Goal: Download file/media

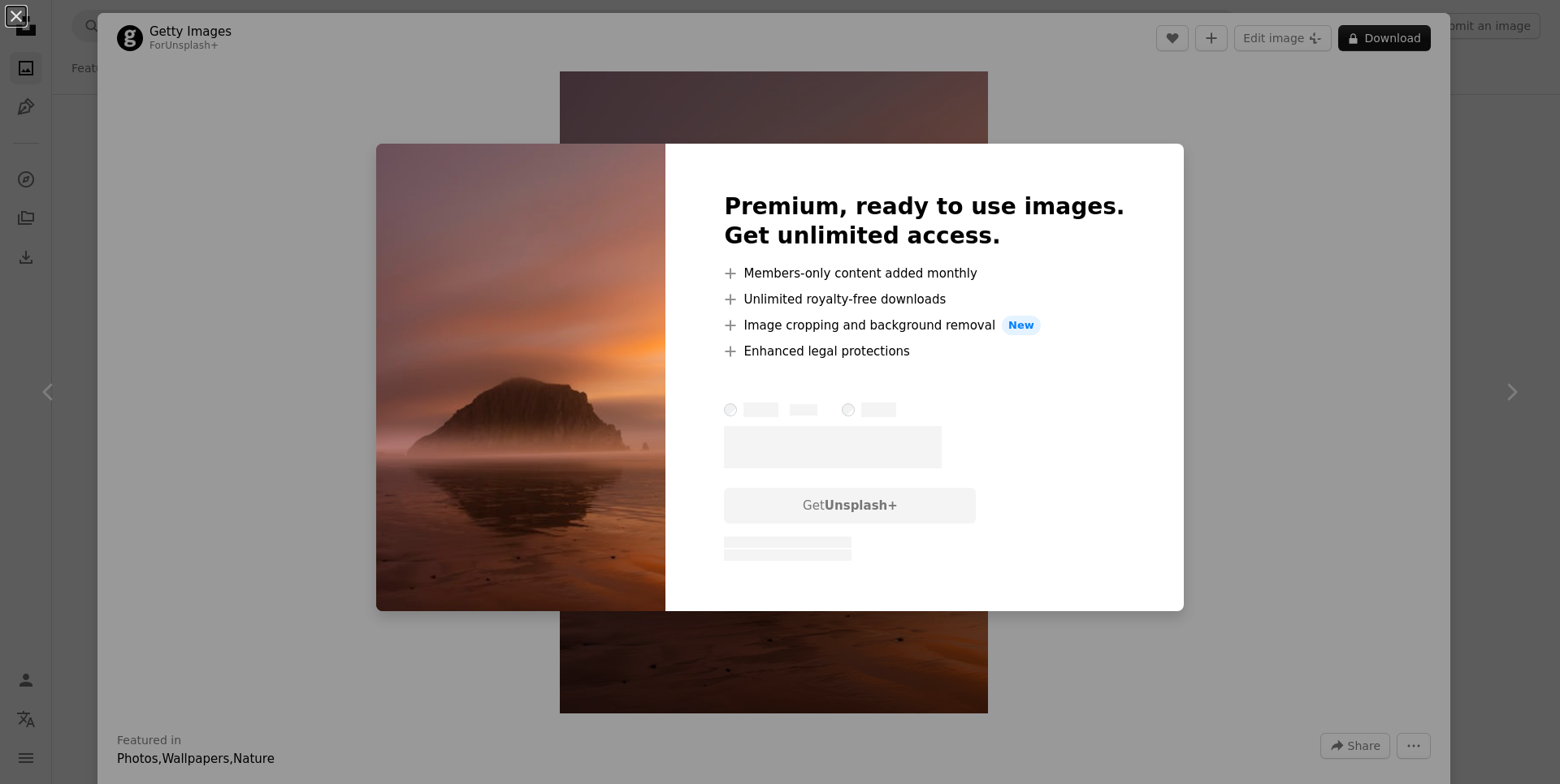
scroll to position [6431, 0]
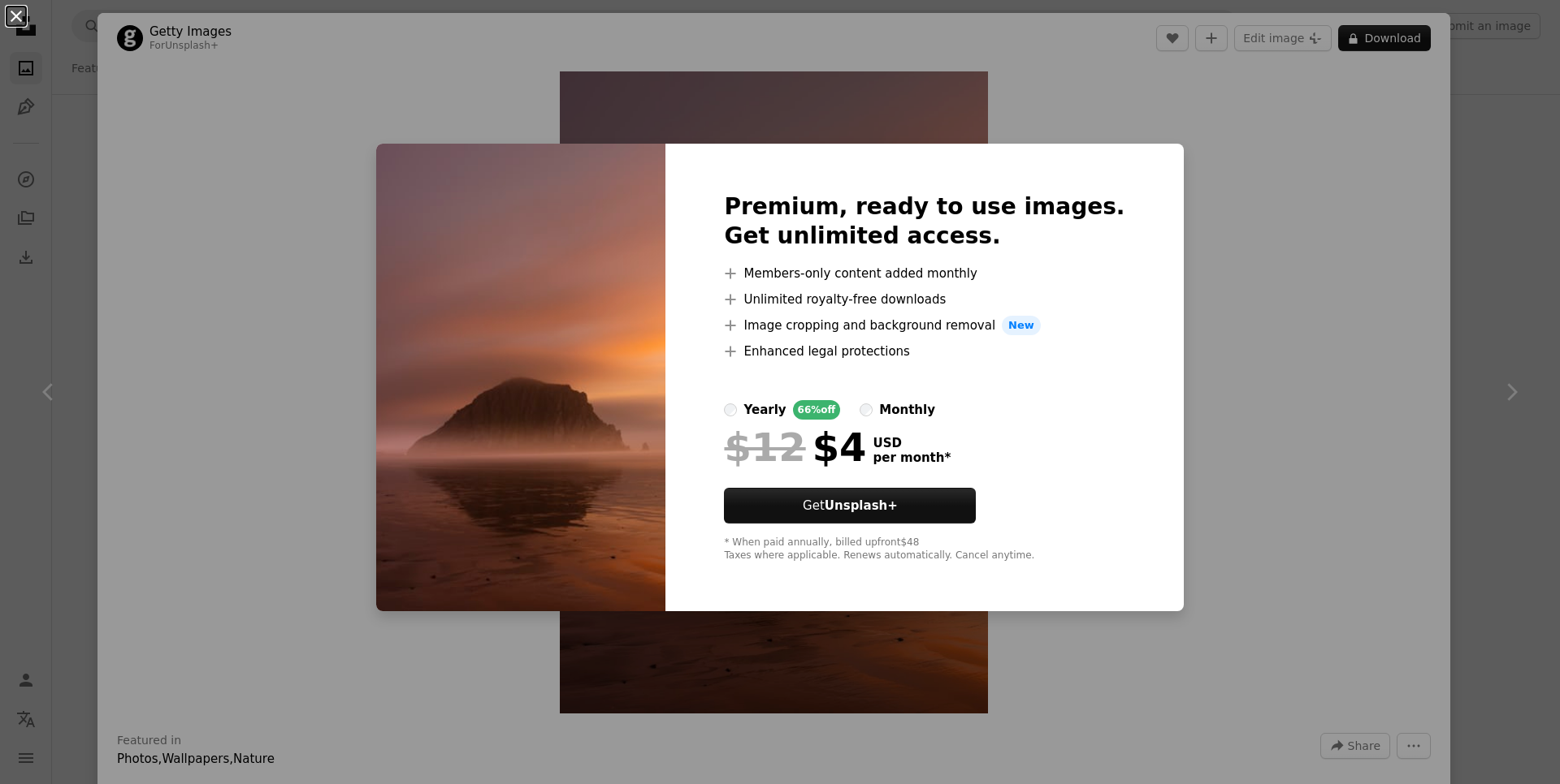
click at [11, 18] on button "An X shape" at bounding box center [16, 16] width 19 height 19
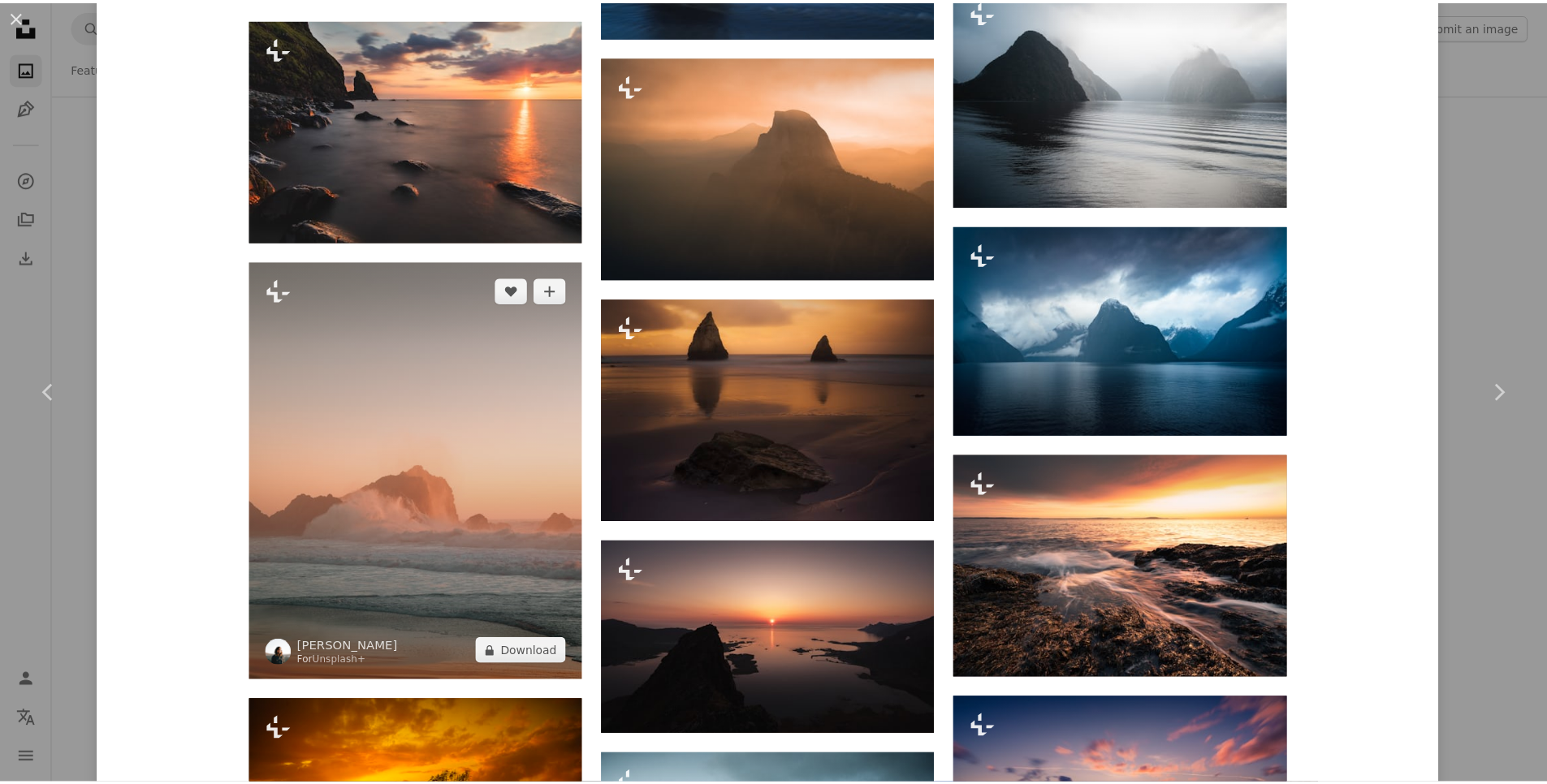
scroll to position [2826, 0]
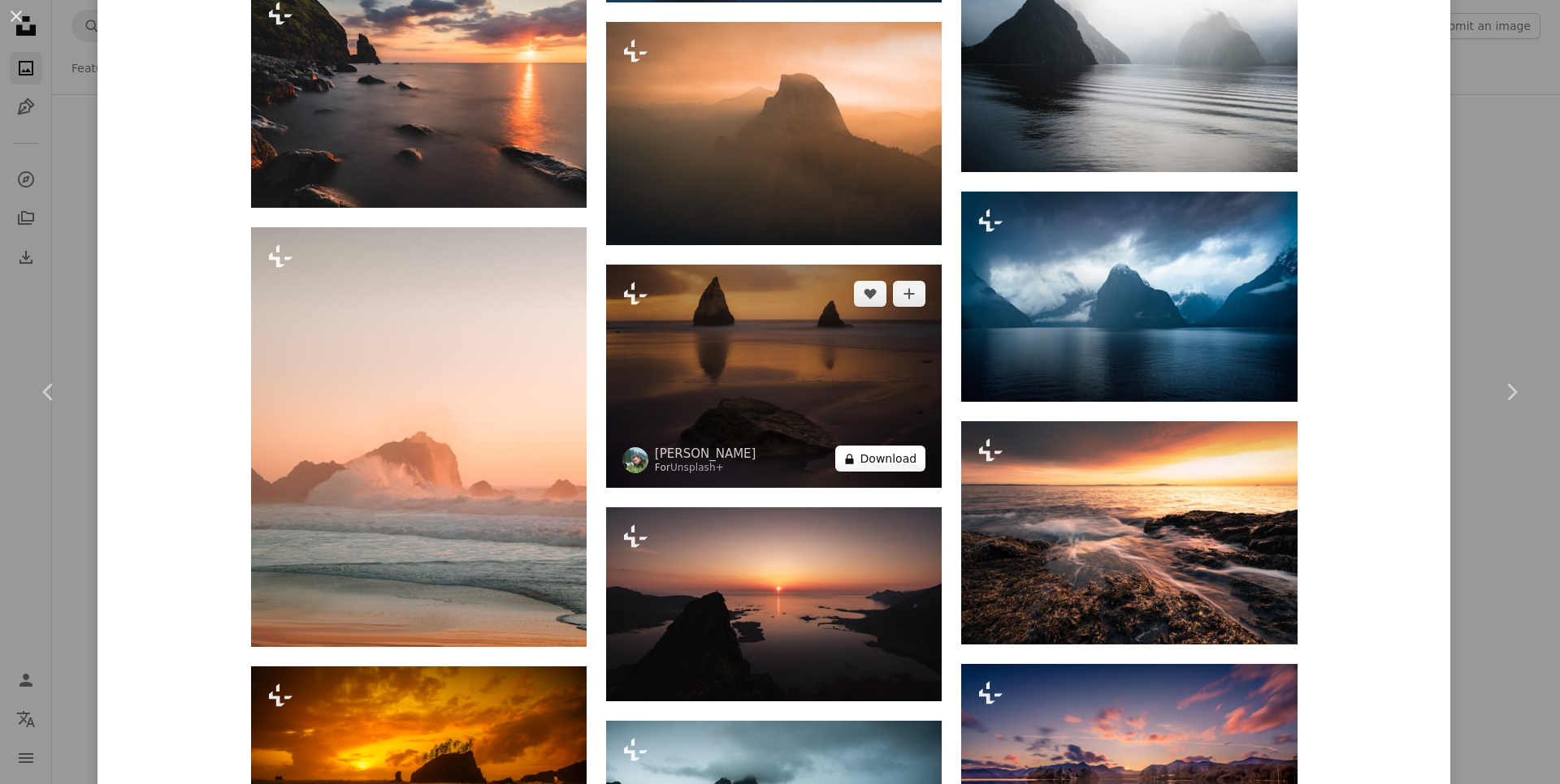
click at [867, 461] on button "A lock Download" at bounding box center [880, 459] width 91 height 26
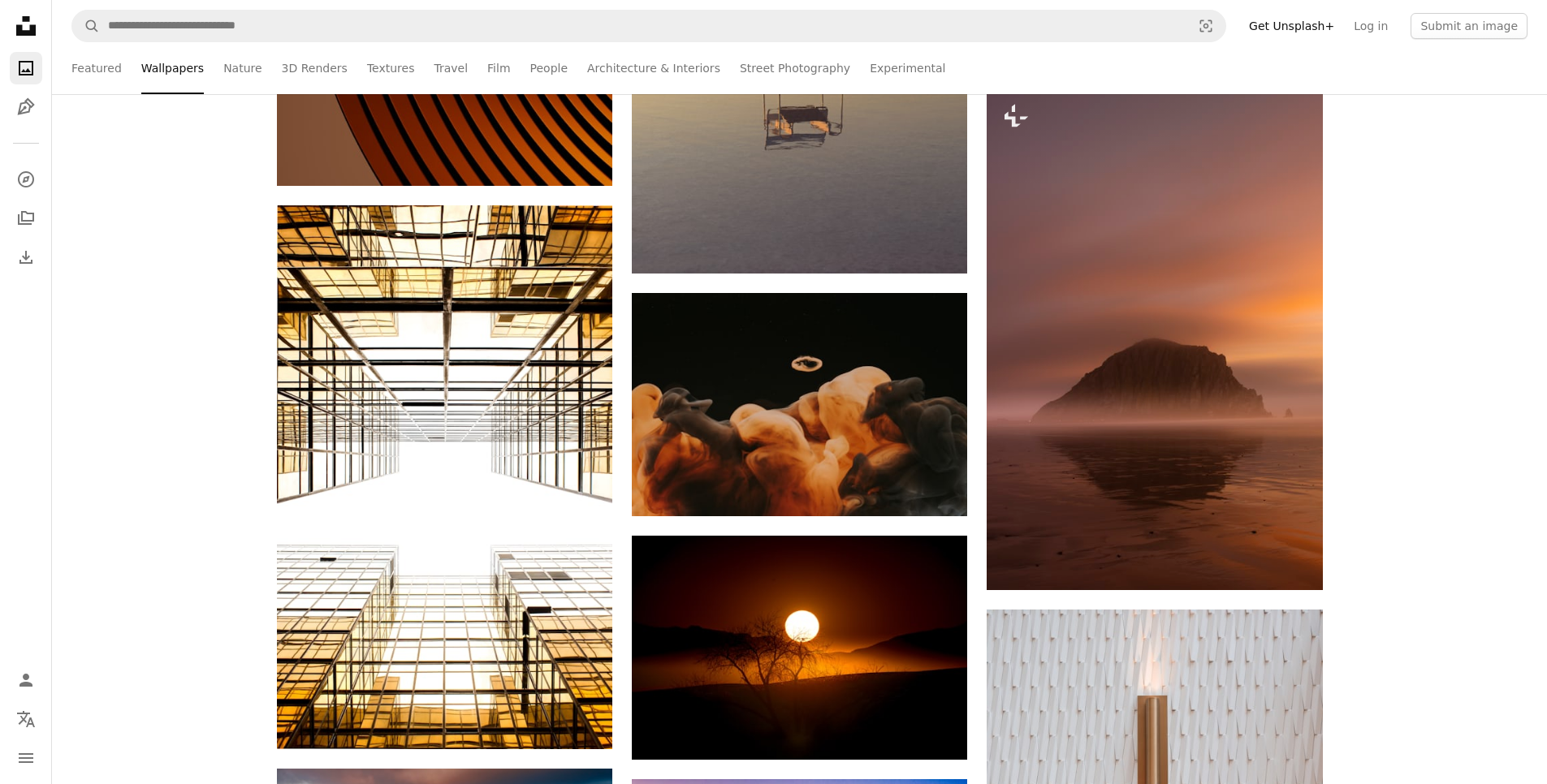
scroll to position [6529, 0]
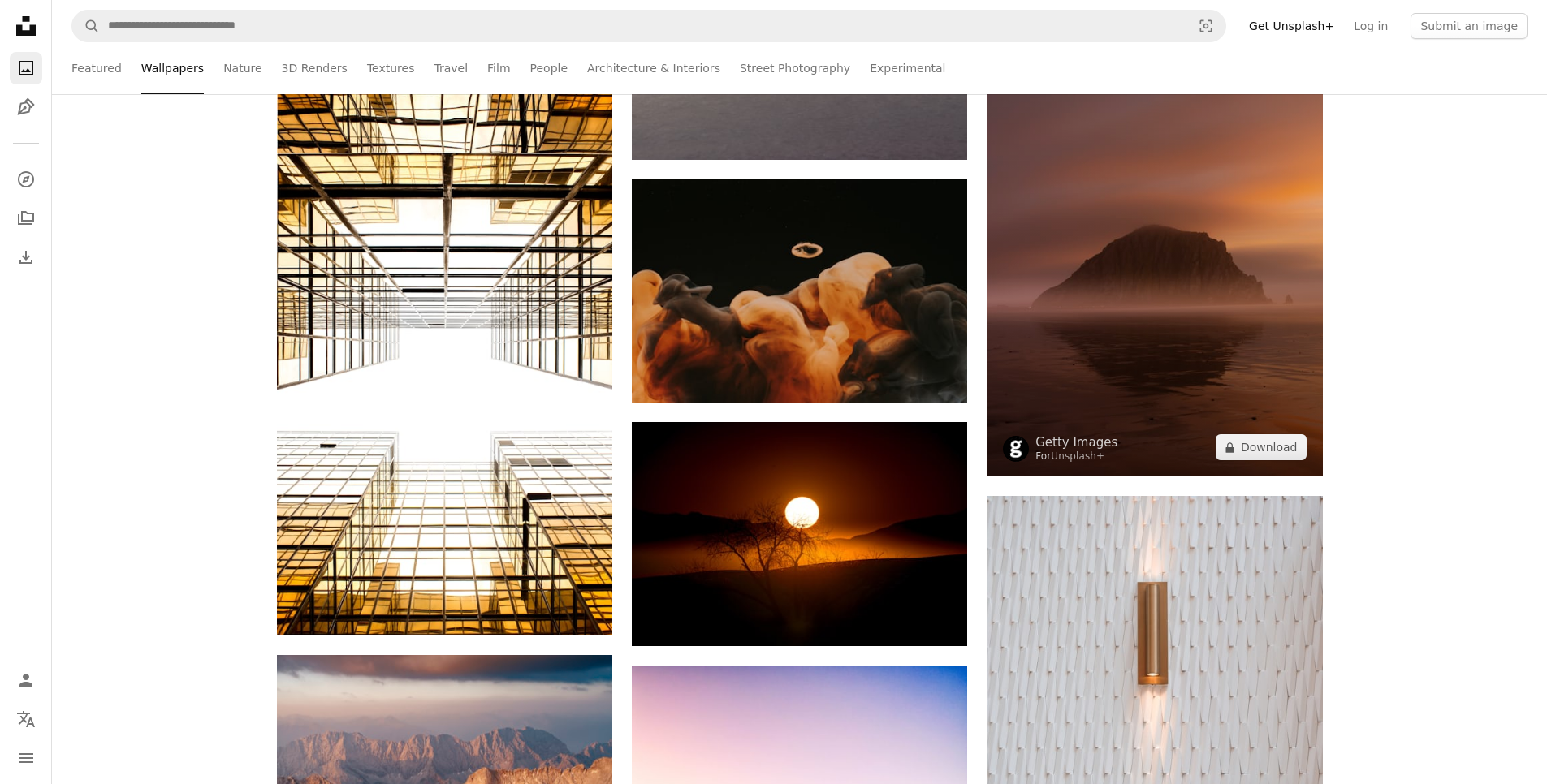
click at [1112, 279] on img at bounding box center [1155, 225] width 335 height 504
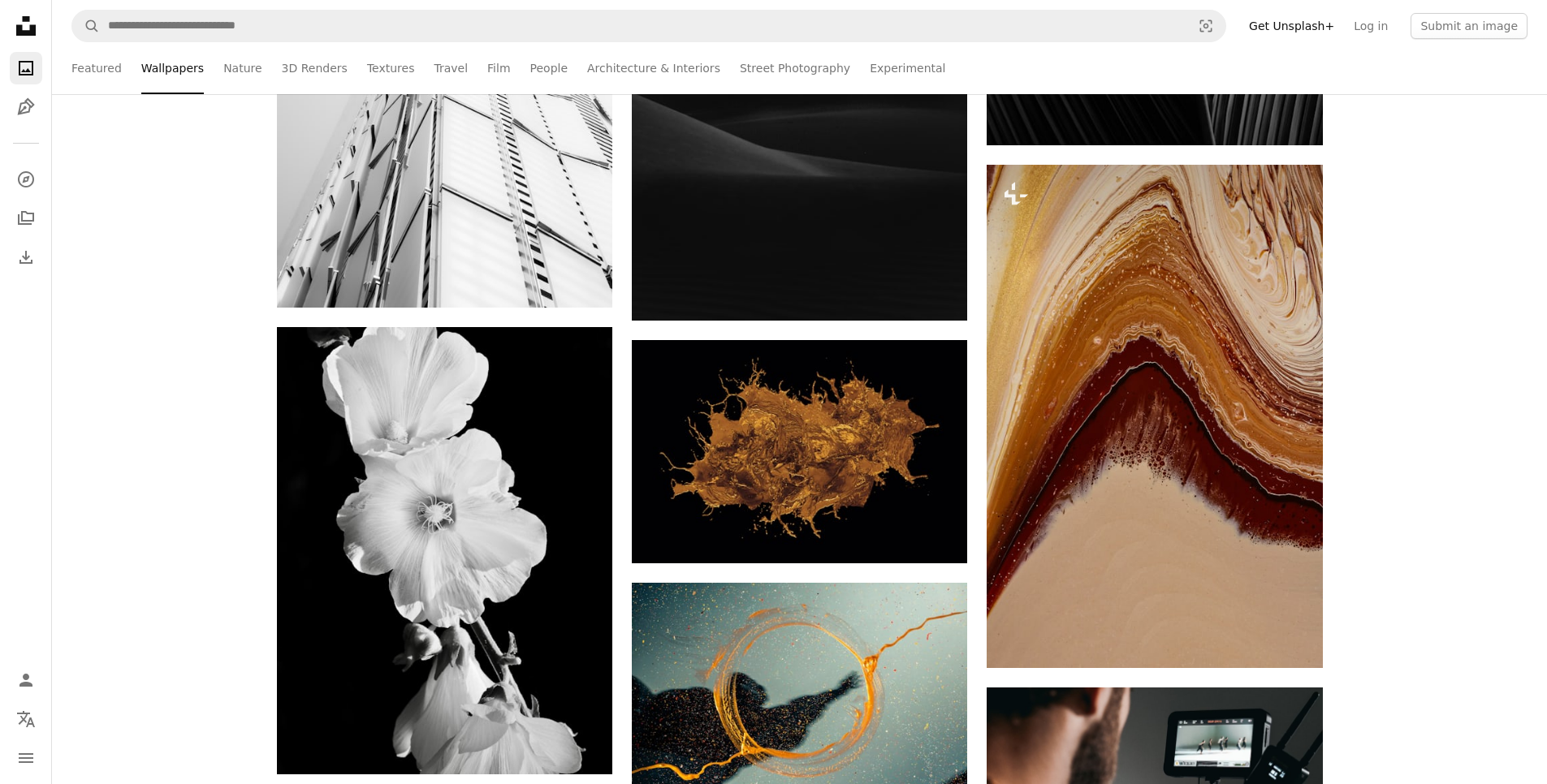
scroll to position [5749, 0]
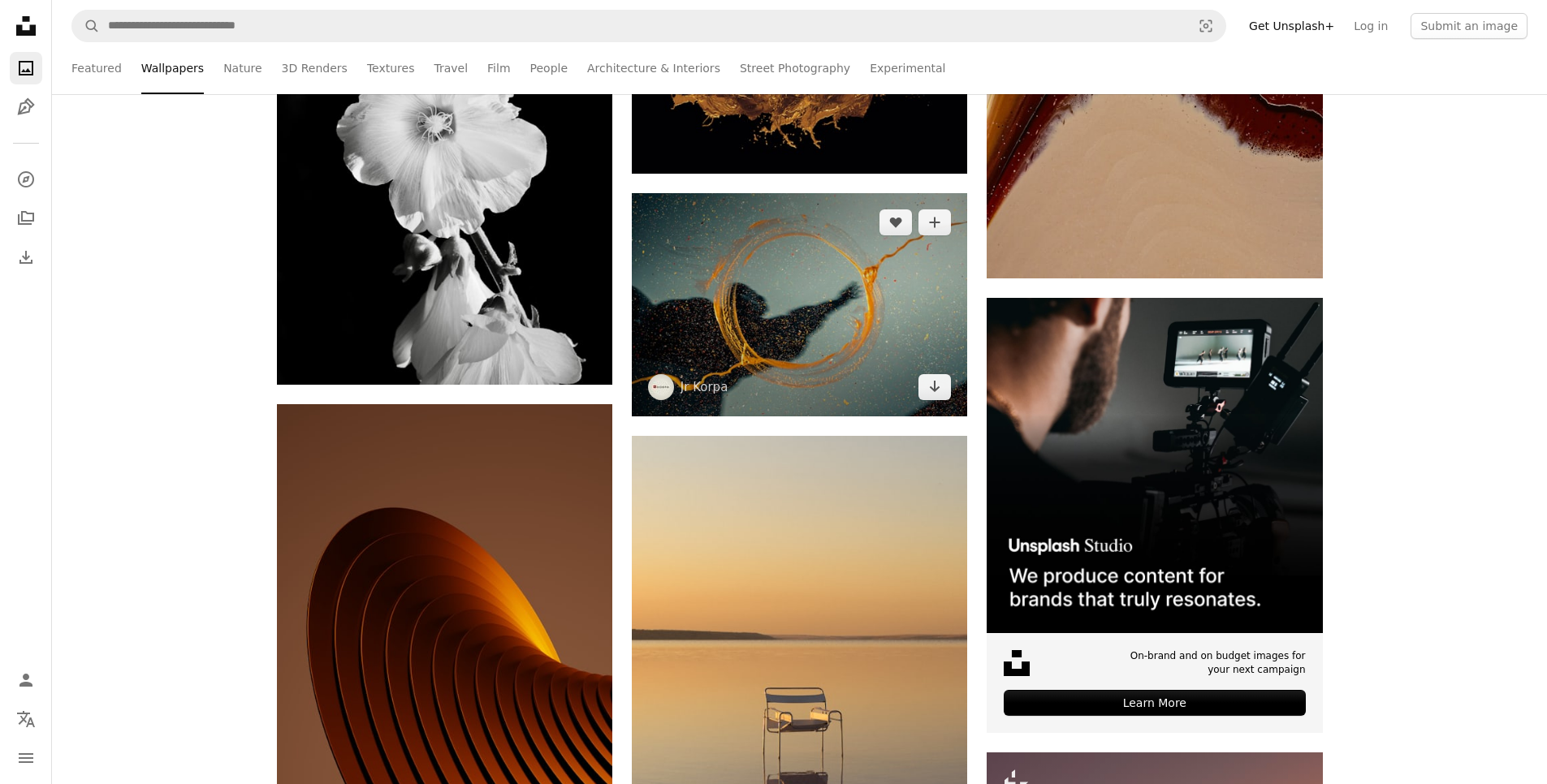
click at [768, 305] on img at bounding box center [799, 304] width 335 height 223
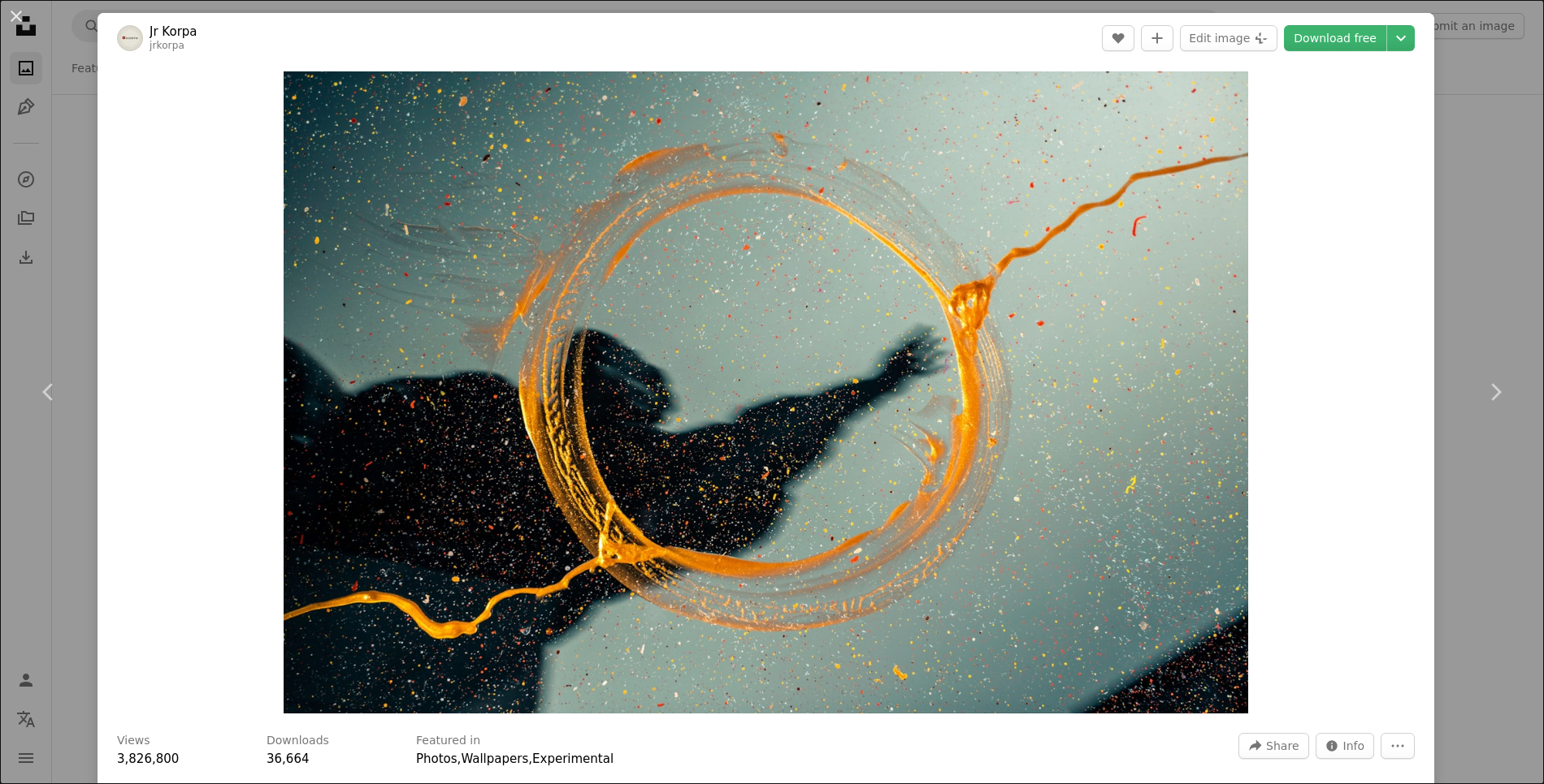
click at [1045, 26] on header "Jr Korpa jrkorpa A heart A plus sign Edit image Plus sign for Unsplash+ Downloa…" at bounding box center [765, 38] width 1336 height 51
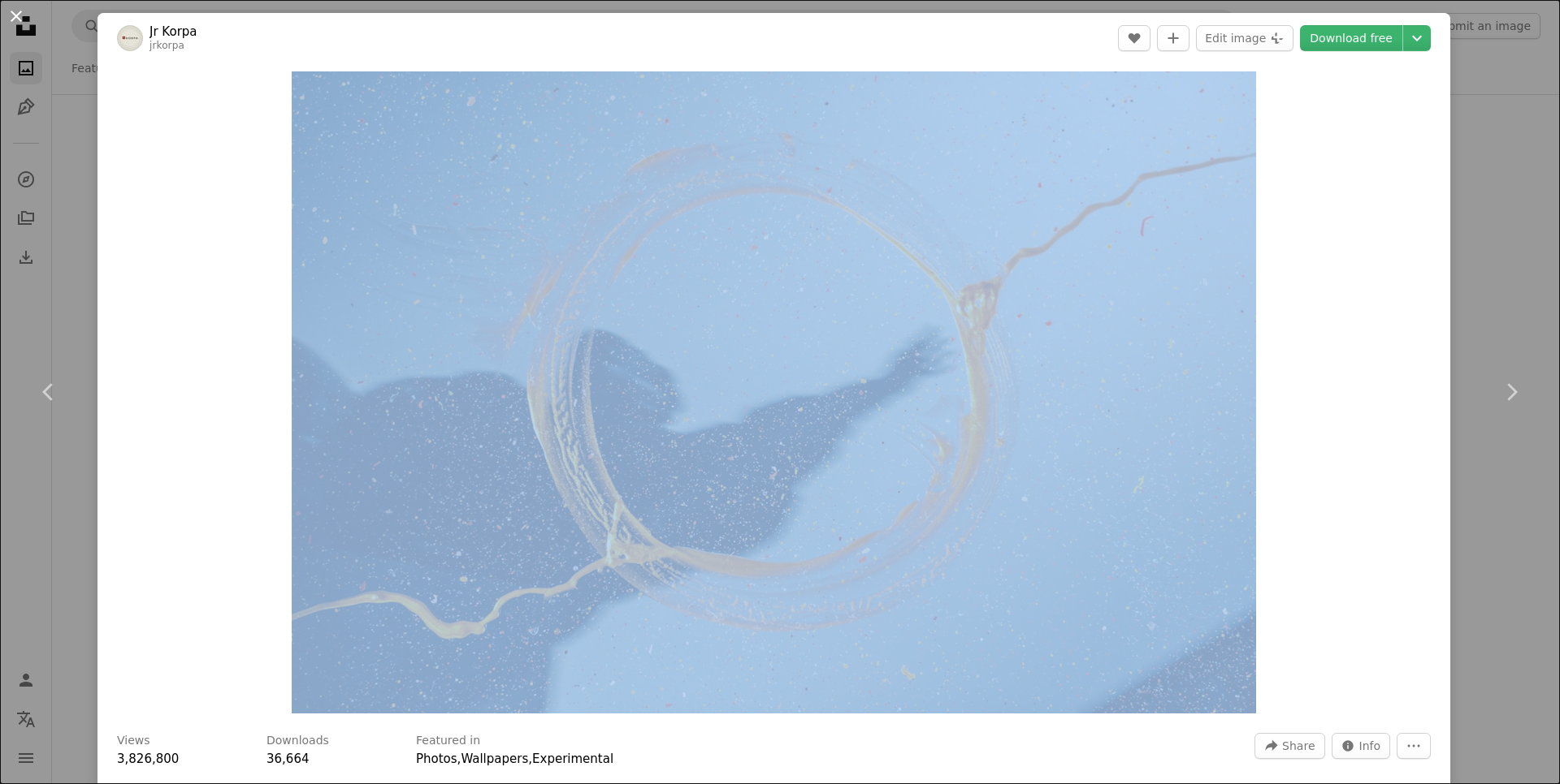
click at [8, 13] on button "An X shape" at bounding box center [16, 16] width 19 height 19
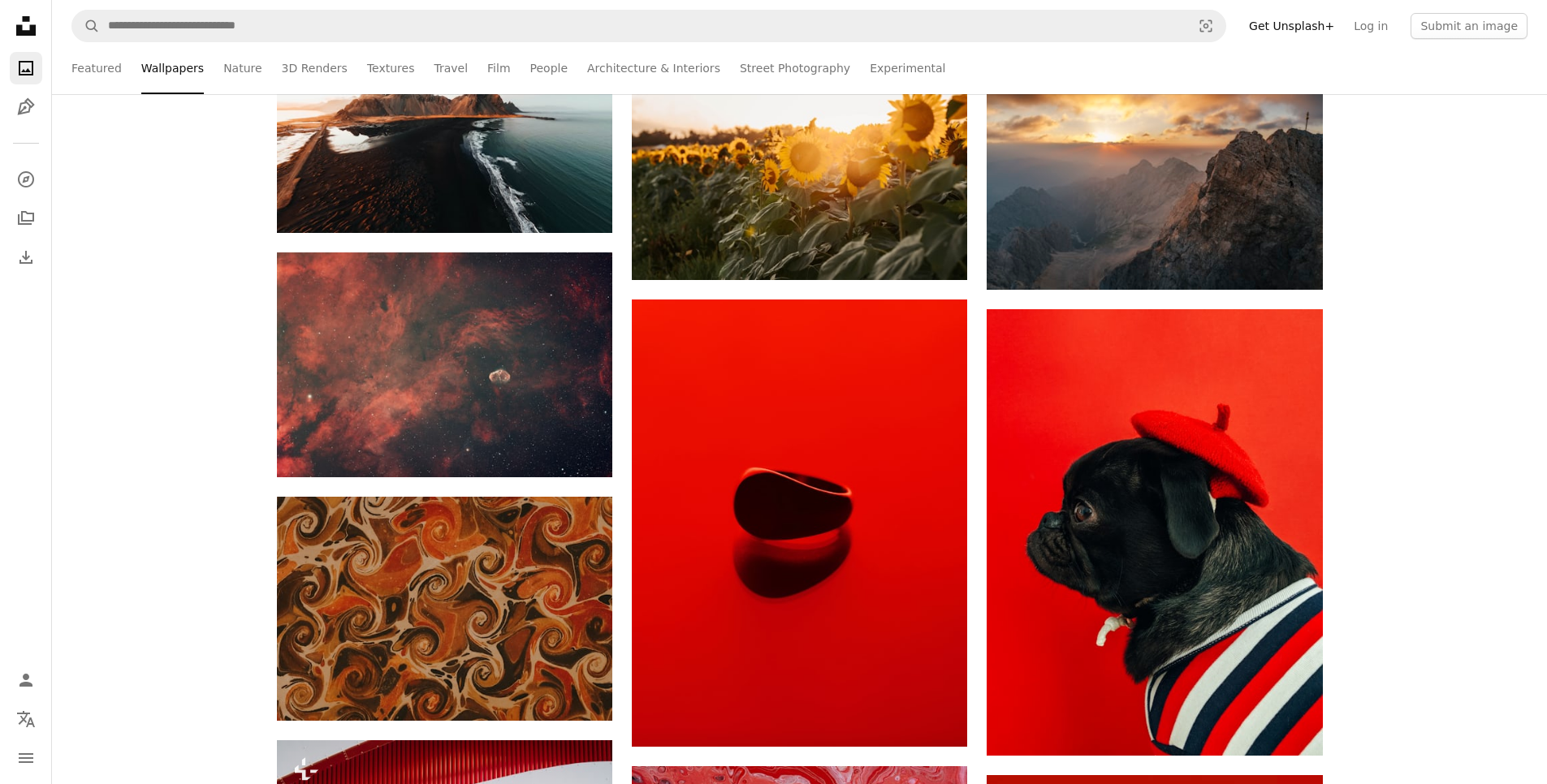
scroll to position [9733, 0]
